Goal: Check status: Check status

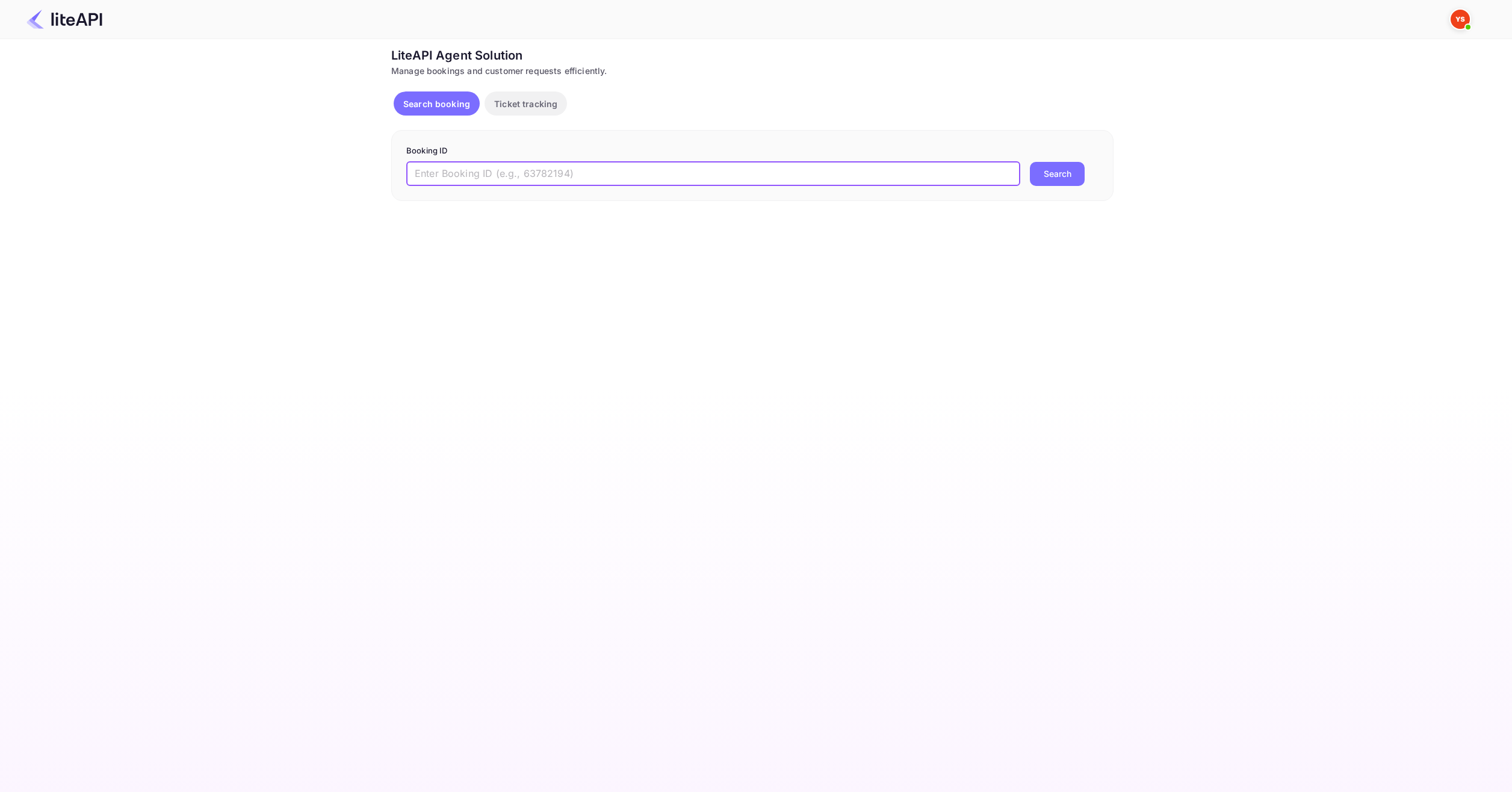
click at [730, 166] on input "text" at bounding box center [713, 174] width 614 height 24
paste input "8903597"
type input "8903597"
click at [1060, 178] on button "Search" at bounding box center [1057, 174] width 55 height 24
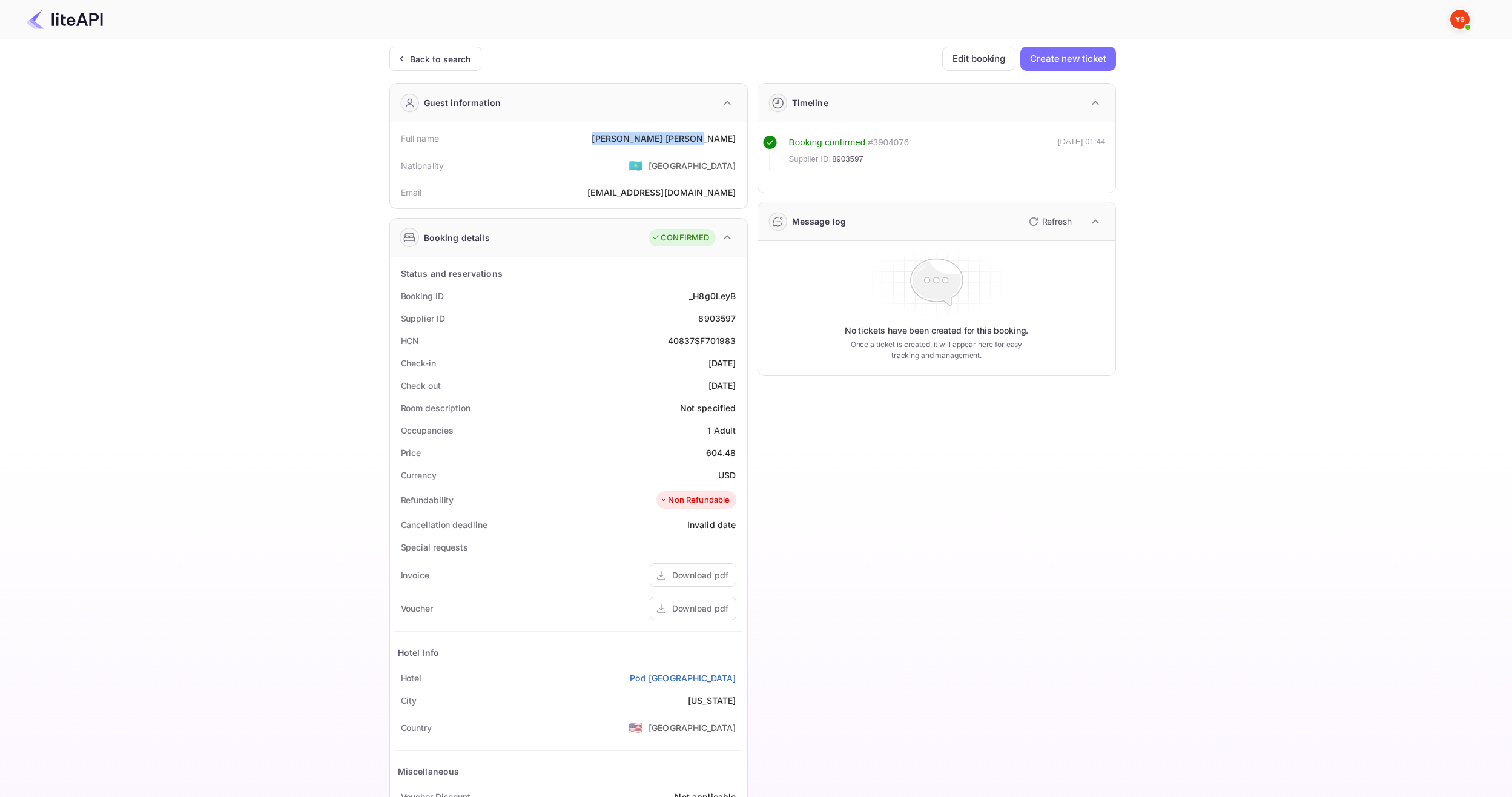
drag, startPoint x: 669, startPoint y: 134, endPoint x: 743, endPoint y: 141, distance: 74.3
click at [743, 141] on div "Full name [PERSON_NAME] Nationality 🇰🇿 [DEMOGRAPHIC_DATA] Email [EMAIL_ADDRESS]…" at bounding box center [569, 166] width 357 height 86
copy div "[PERSON_NAME]"
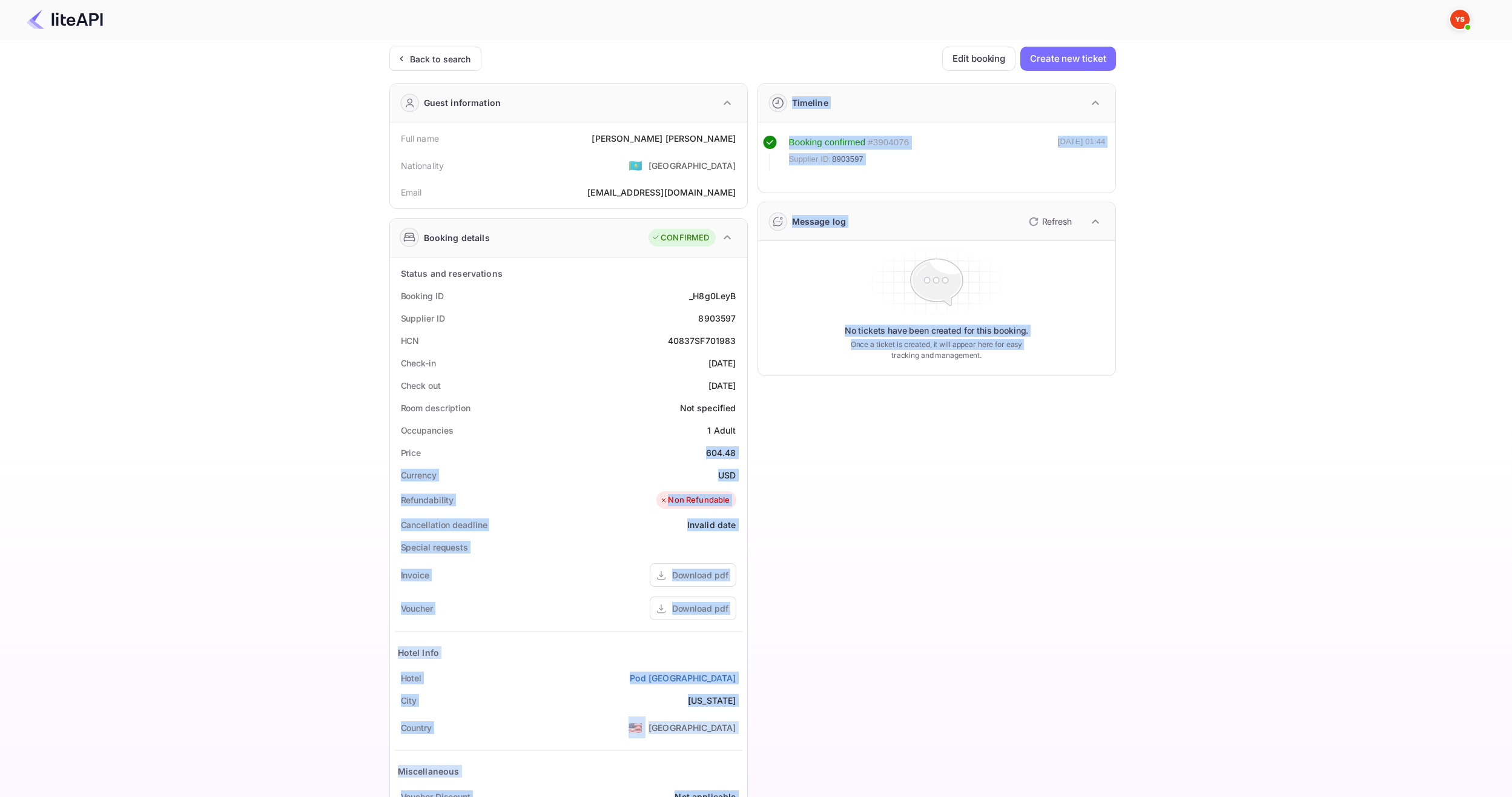
drag, startPoint x: 699, startPoint y: 446, endPoint x: 749, endPoint y: 449, distance: 50.1
click at [749, 449] on div "Guest information Full name [PERSON_NAME] Nationality 🇰🇿 [DEMOGRAPHIC_DATA] Ema…" at bounding box center [748, 470] width 736 height 793
copy div "604.48 Currency USD Refundability Non Refundable Cancellation deadline Invalid …"
click at [703, 449] on div "Price 604.48" at bounding box center [569, 452] width 348 height 22
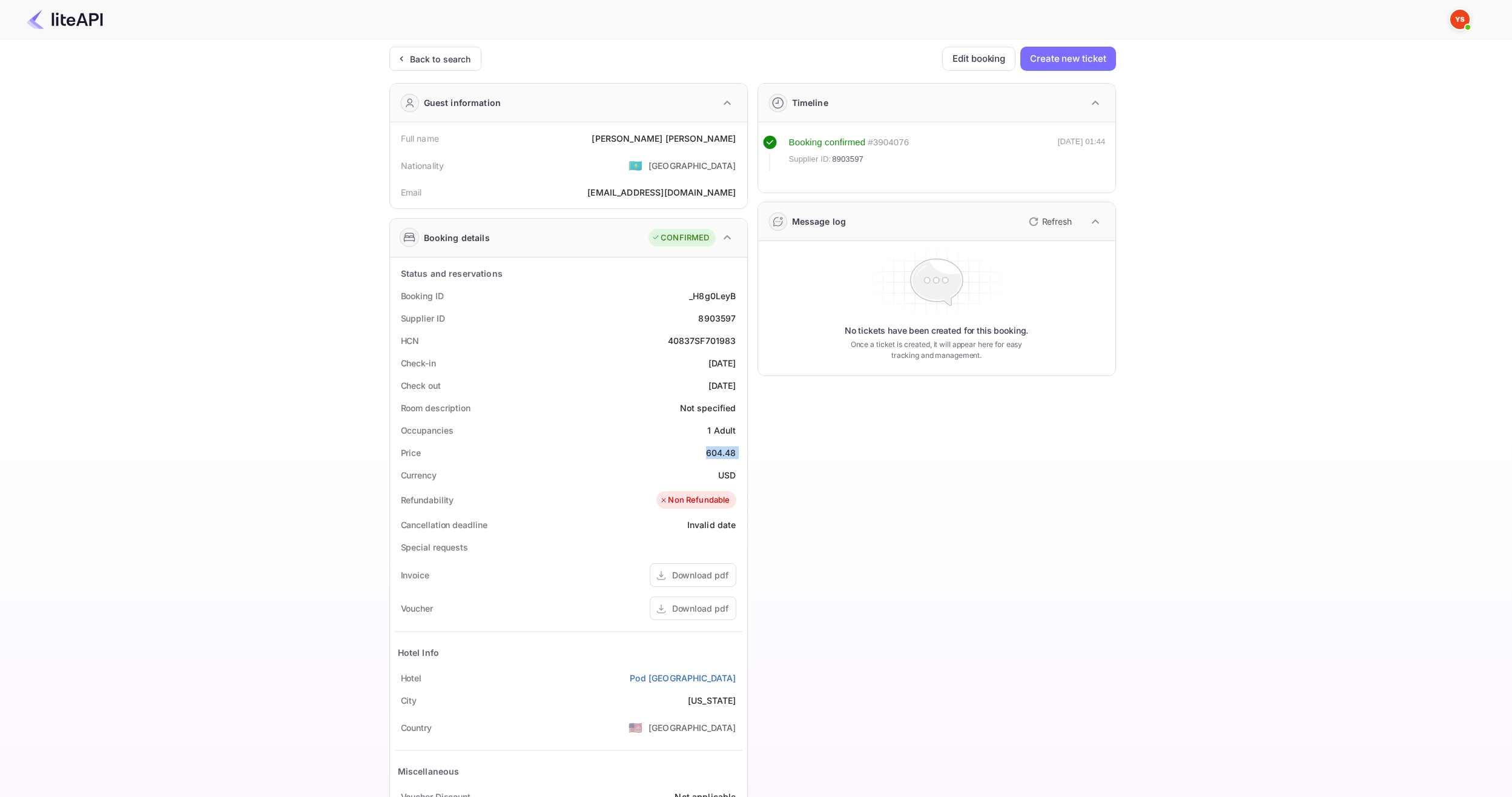
drag, startPoint x: 704, startPoint y: 449, endPoint x: 734, endPoint y: 452, distance: 30.1
click at [734, 452] on div "Price 604.48" at bounding box center [569, 452] width 348 height 22
